Goal: Check status: Check status

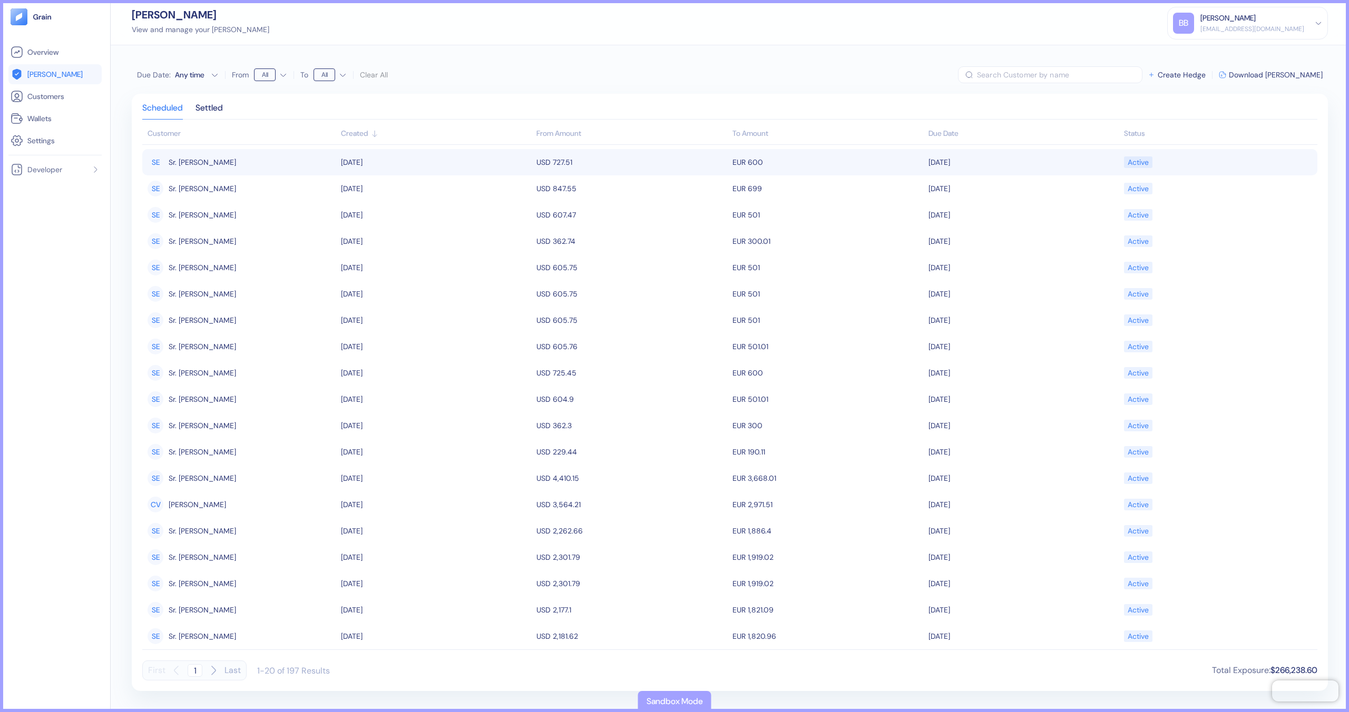
click at [233, 172] on td "SE Sr. Elier Perez" at bounding box center [240, 162] width 196 height 26
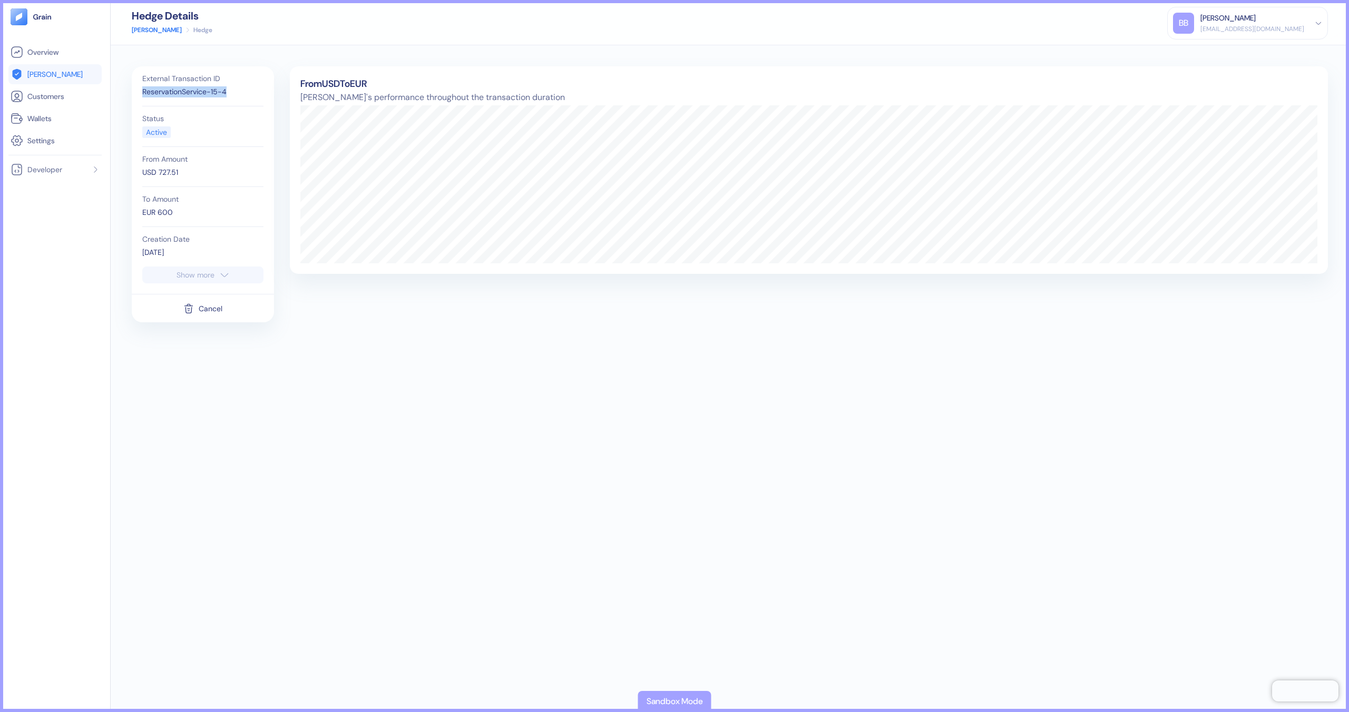
drag, startPoint x: 230, startPoint y: 91, endPoint x: 130, endPoint y: 94, distance: 100.7
click at [131, 93] on div "External Transaction ID ReservationService-15-4 Status Active From Amount USD 7…" at bounding box center [730, 378] width 1238 height 667
click at [187, 93] on div "ReservationService-15-4" at bounding box center [202, 91] width 121 height 11
click at [150, 28] on link "[PERSON_NAME]" at bounding box center [157, 29] width 50 height 9
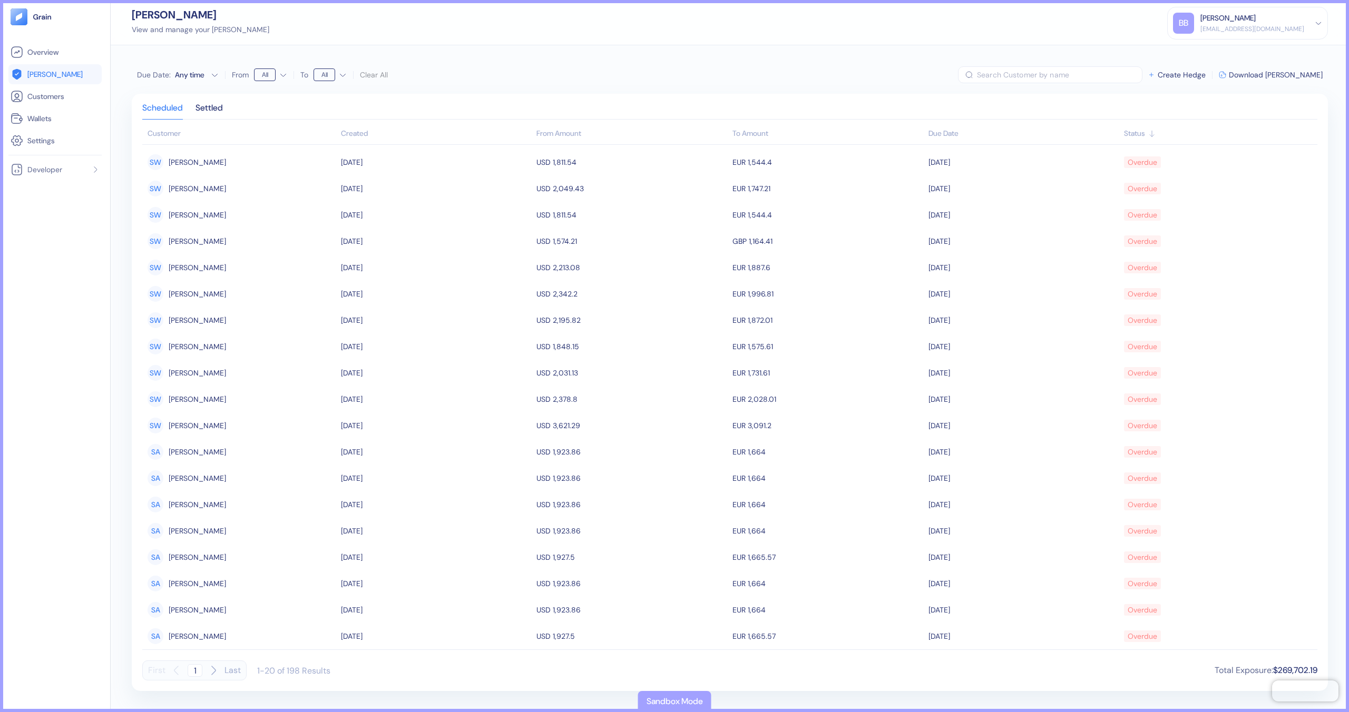
click at [377, 135] on div "Created" at bounding box center [436, 133] width 191 height 11
click at [377, 135] on icon at bounding box center [374, 134] width 8 height 8
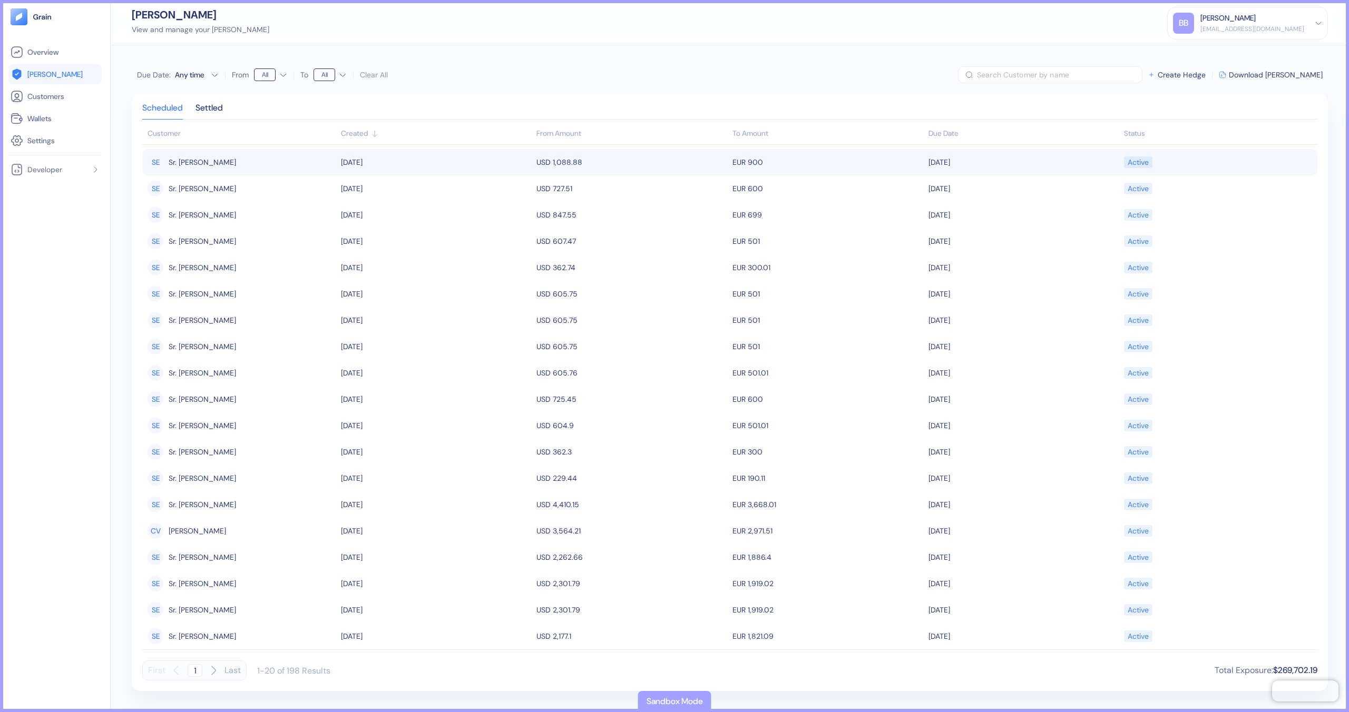
click at [417, 163] on td "09/17/2025" at bounding box center [436, 162] width 196 height 26
